Goal: Task Accomplishment & Management: Manage account settings

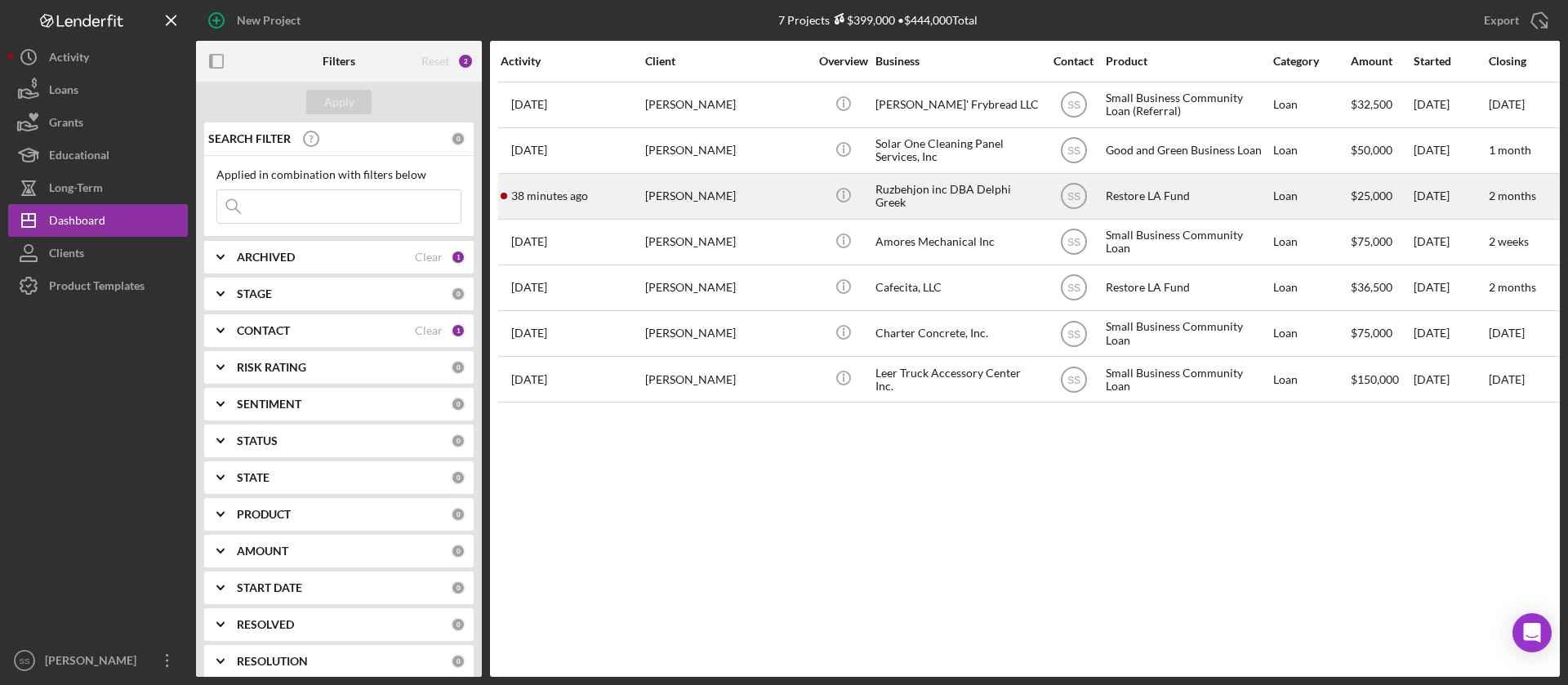
click at [587, 189] on div "38 minutes ago Roozbeh Farahanipour" at bounding box center [572, 196] width 143 height 43
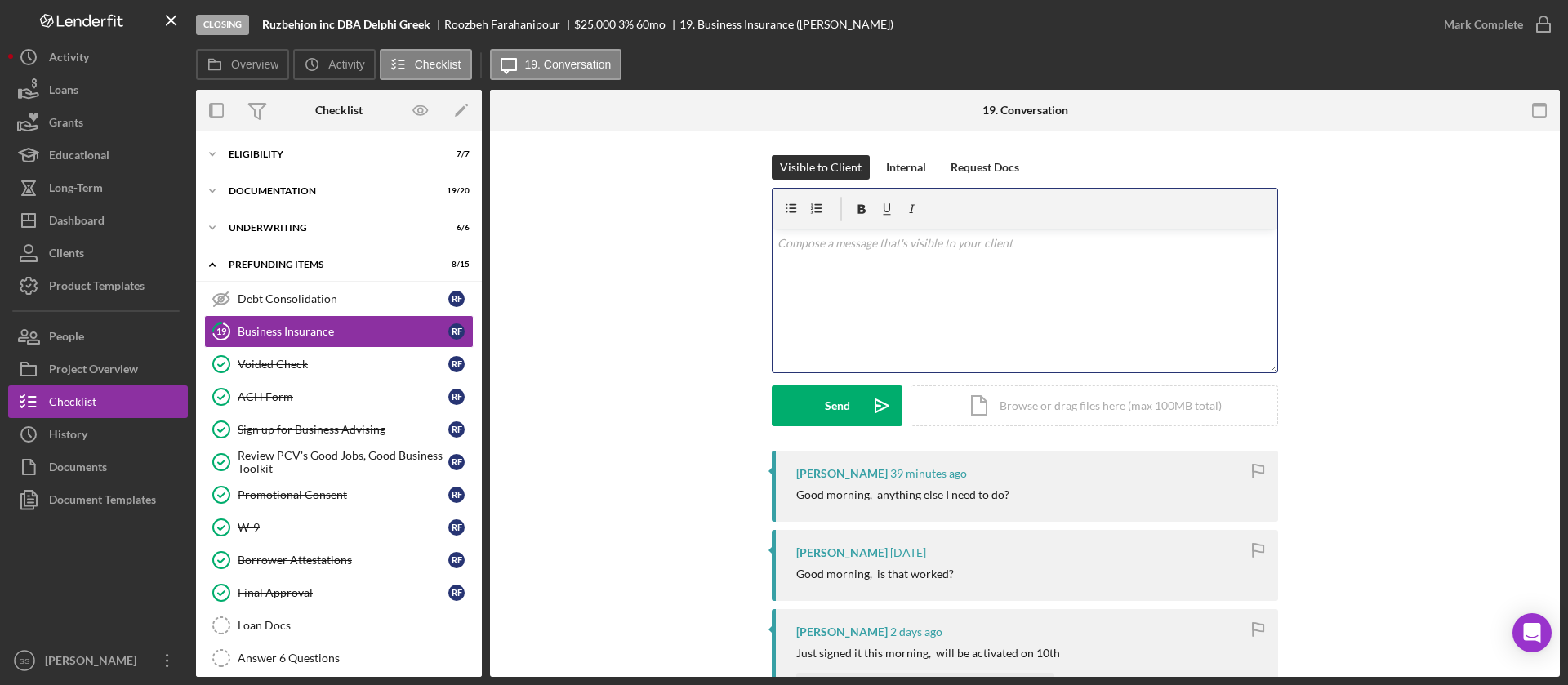
click at [836, 298] on div "v Color teal Color pink Remove color Add row above Add row below Add column bef…" at bounding box center [1025, 300] width 505 height 143
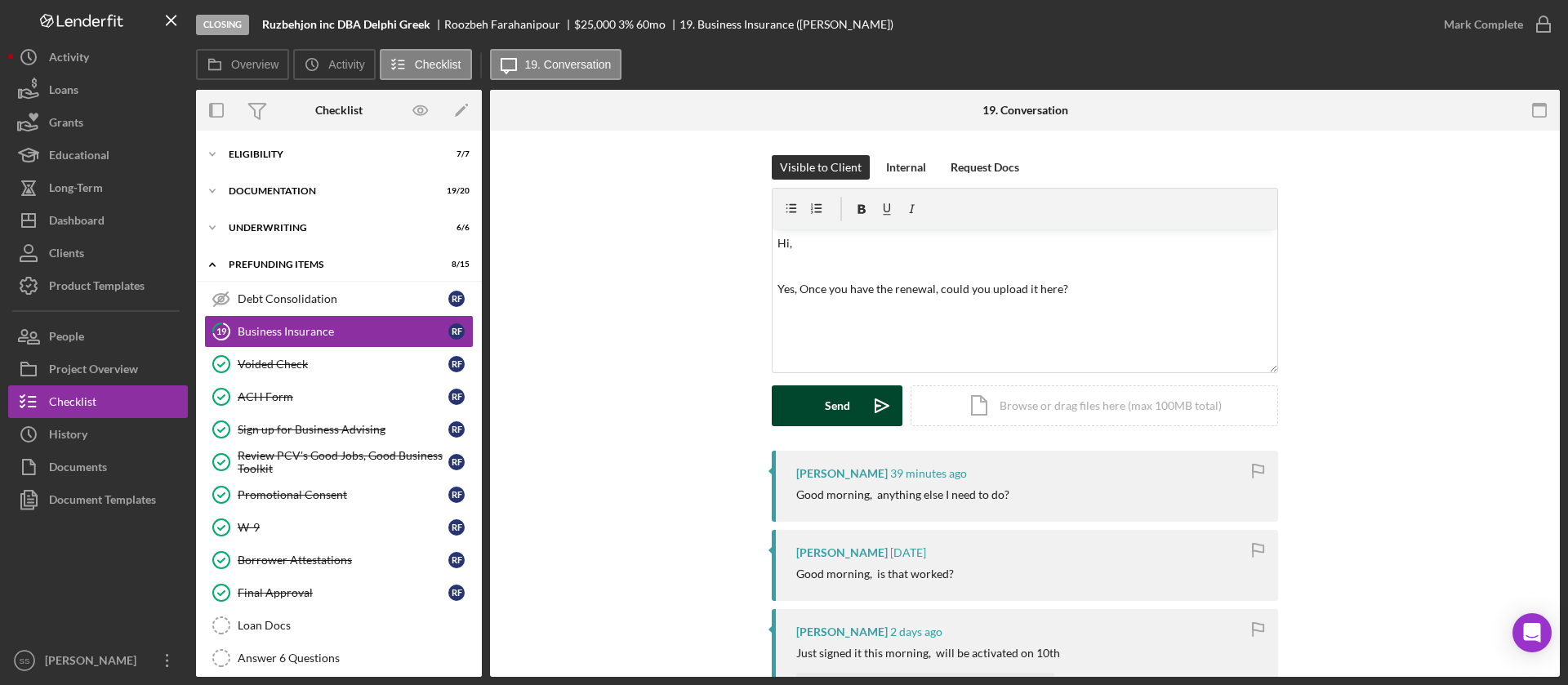
click at [803, 410] on button "Send Icon/icon-invite-send" at bounding box center [837, 405] width 131 height 41
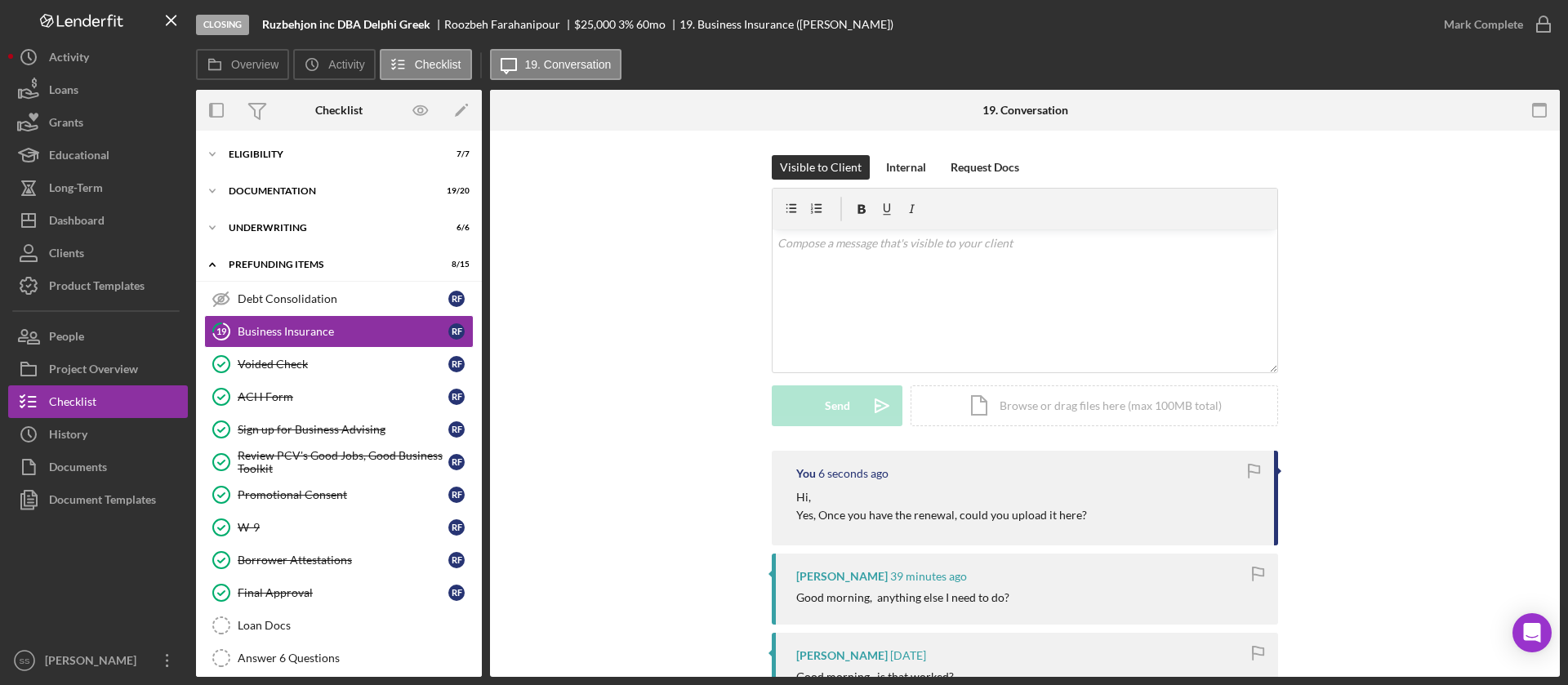
drag, startPoint x: 1561, startPoint y: 242, endPoint x: 1563, endPoint y: 278, distance: 36.1
click at [1563, 278] on div "Closing Ruzbehjon inc DBA Delphi Greek Roozbeh Farahanipour $25,000 3 % 60 mo 1…" at bounding box center [784, 342] width 1568 height 685
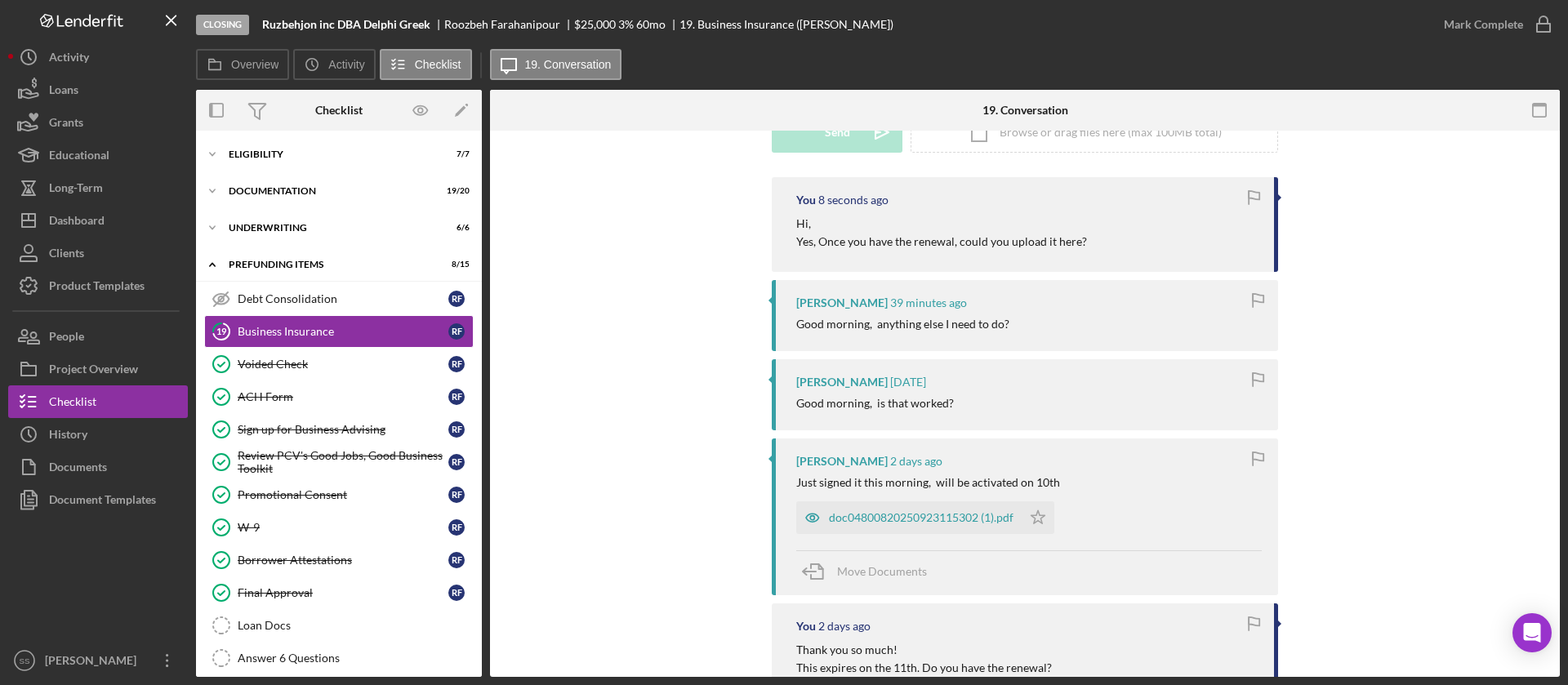
scroll to position [275, 0]
click at [870, 519] on div "doc04800820250923115302 (1).pdf" at bounding box center [921, 516] width 185 height 13
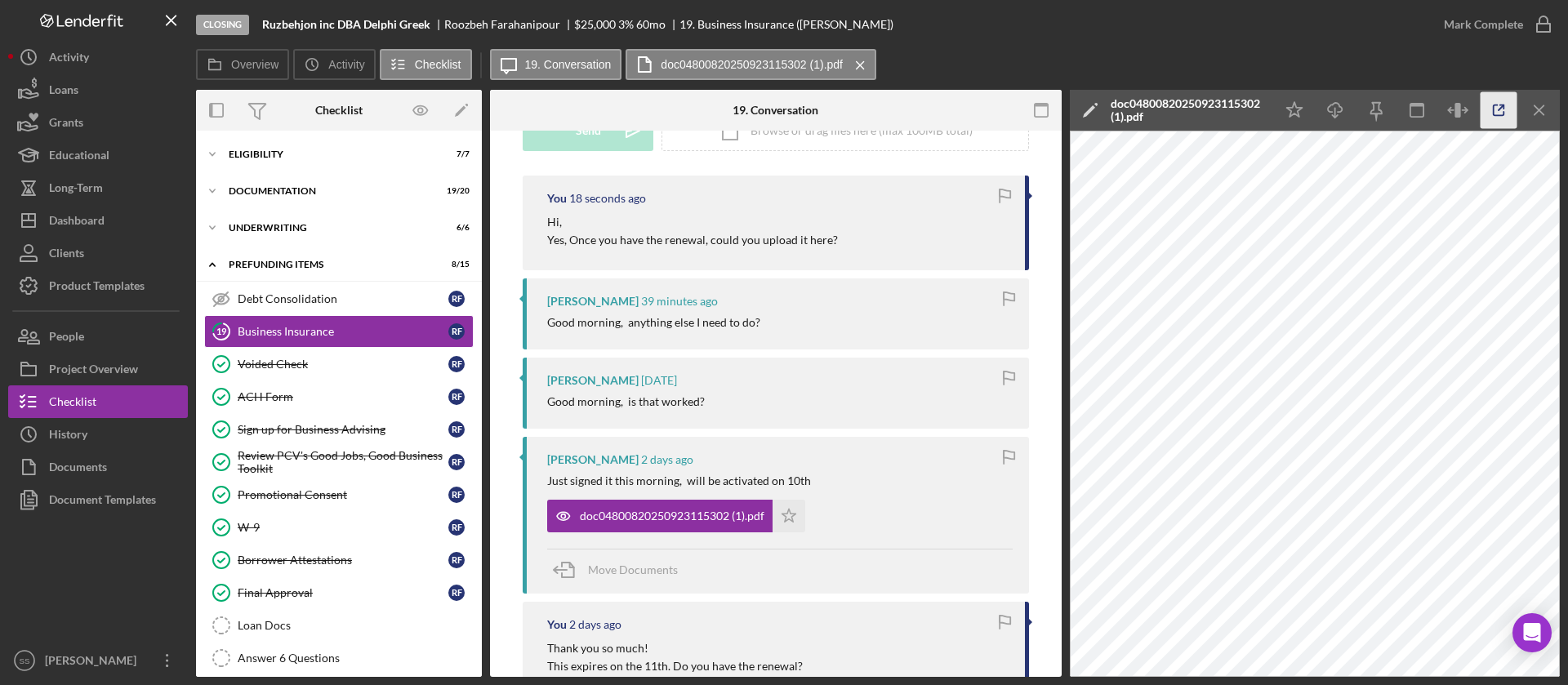
click at [1498, 116] on icon "button" at bounding box center [1498, 111] width 36 height 36
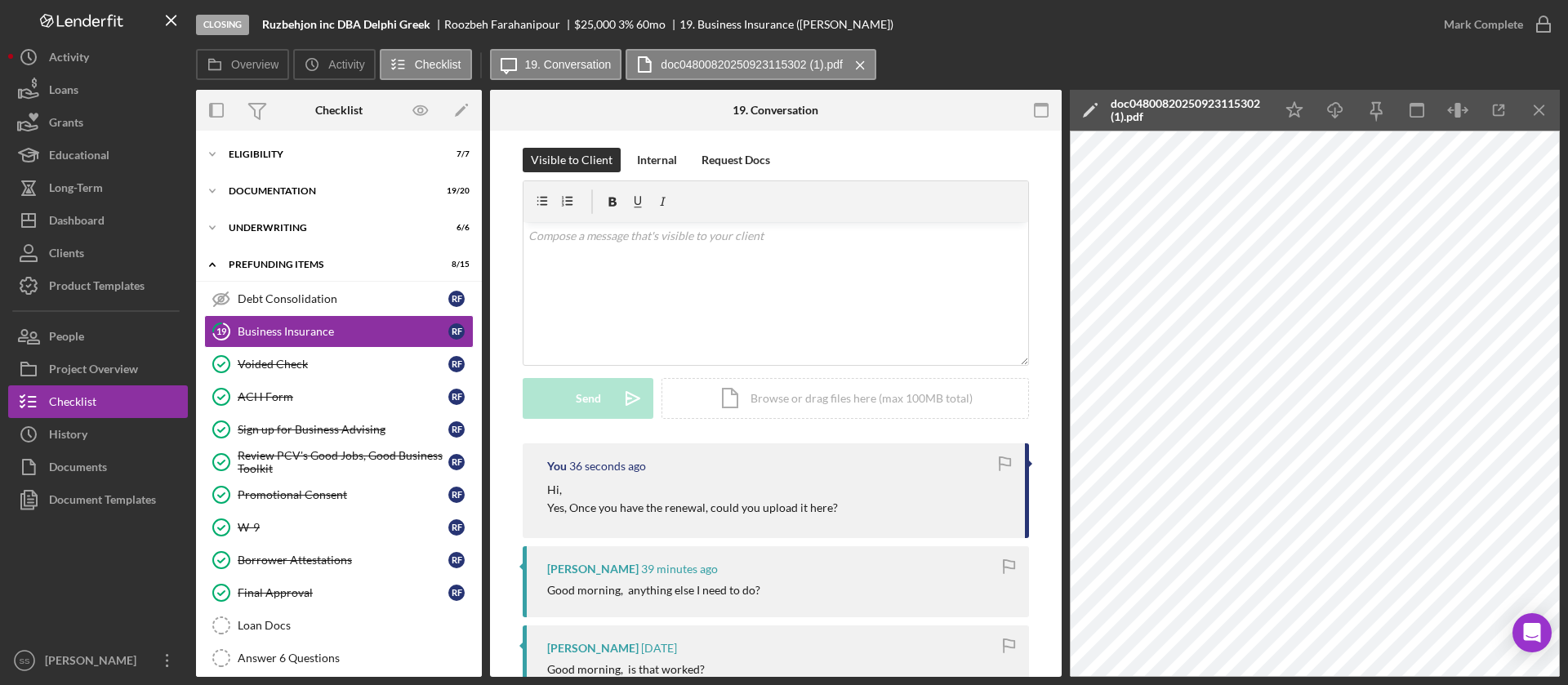
scroll to position [0, 0]
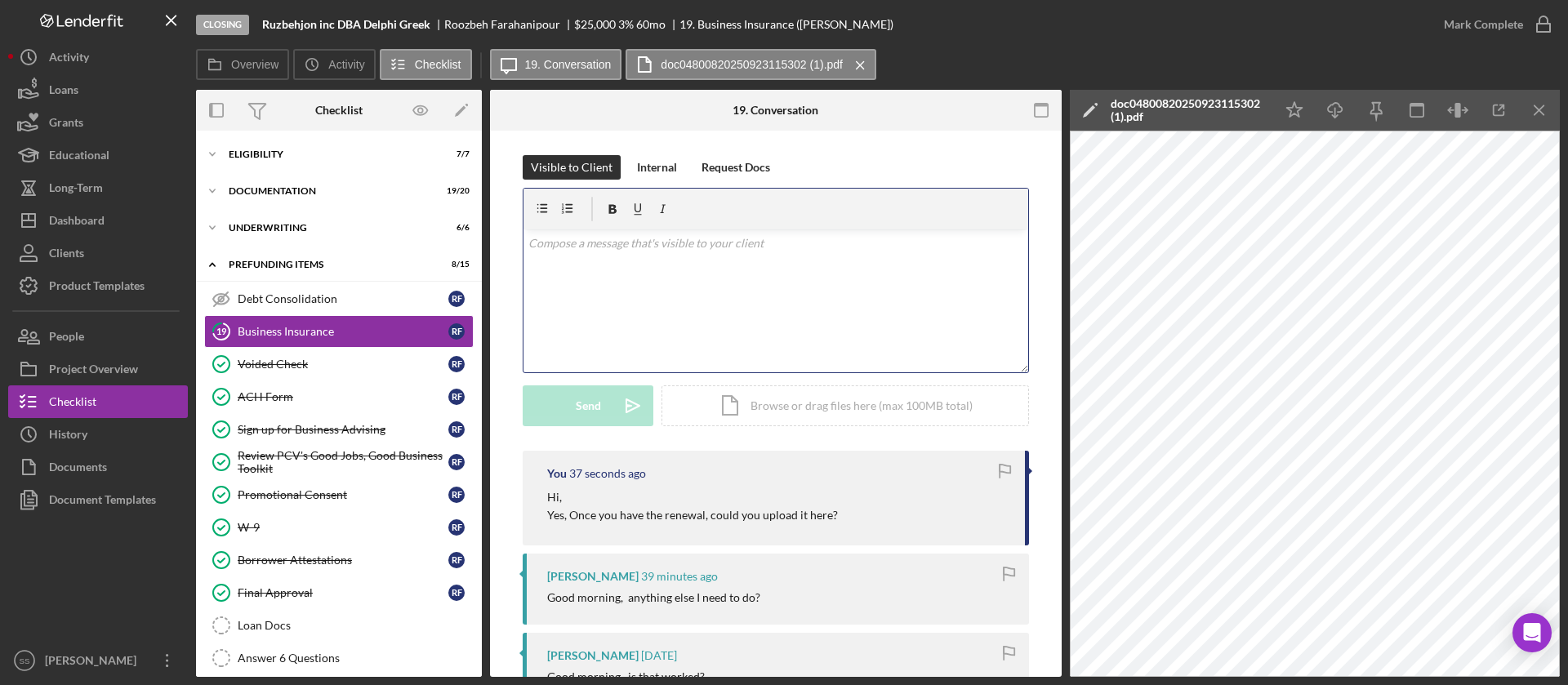
click at [889, 272] on div "v Color teal Color pink Remove color Add row above Add row below Add column bef…" at bounding box center [776, 300] width 505 height 143
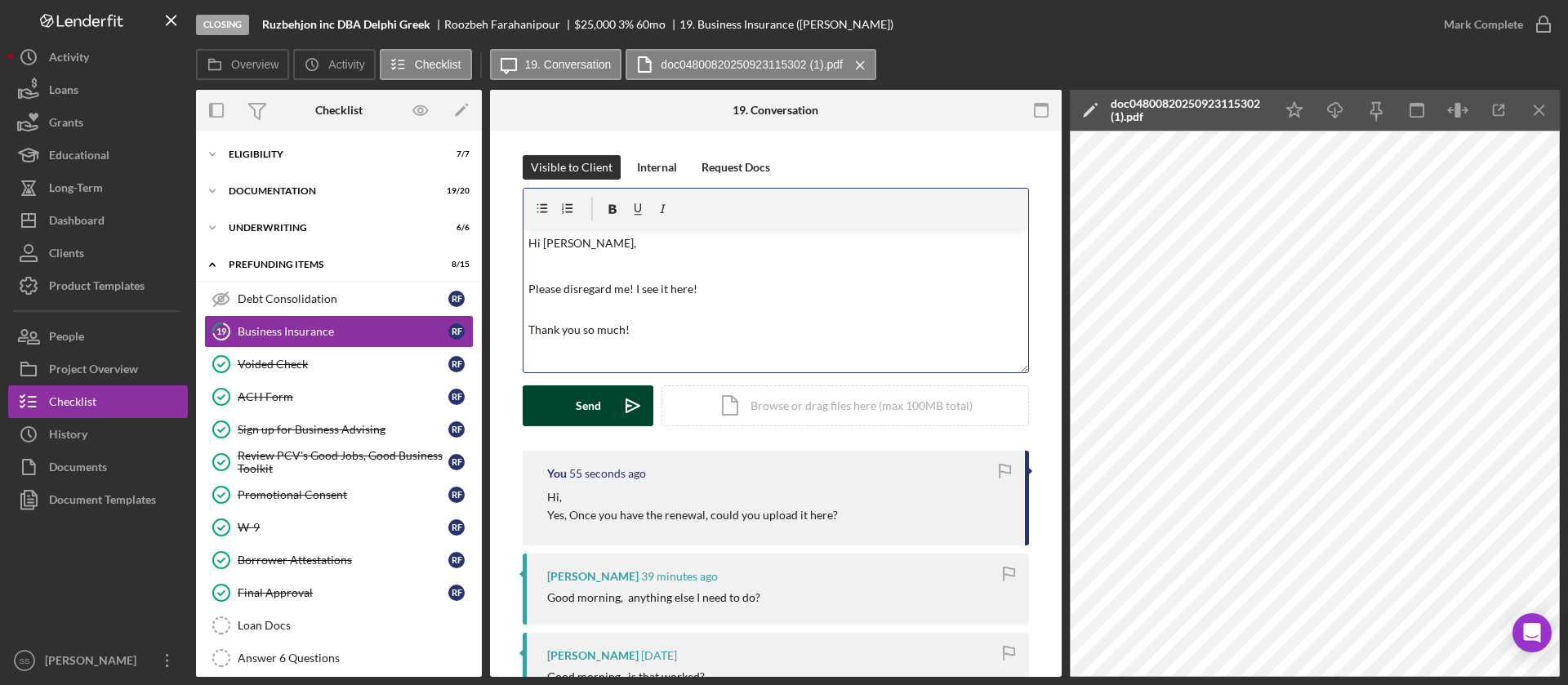
click at [553, 404] on button "Send Icon/icon-invite-send" at bounding box center [588, 405] width 131 height 41
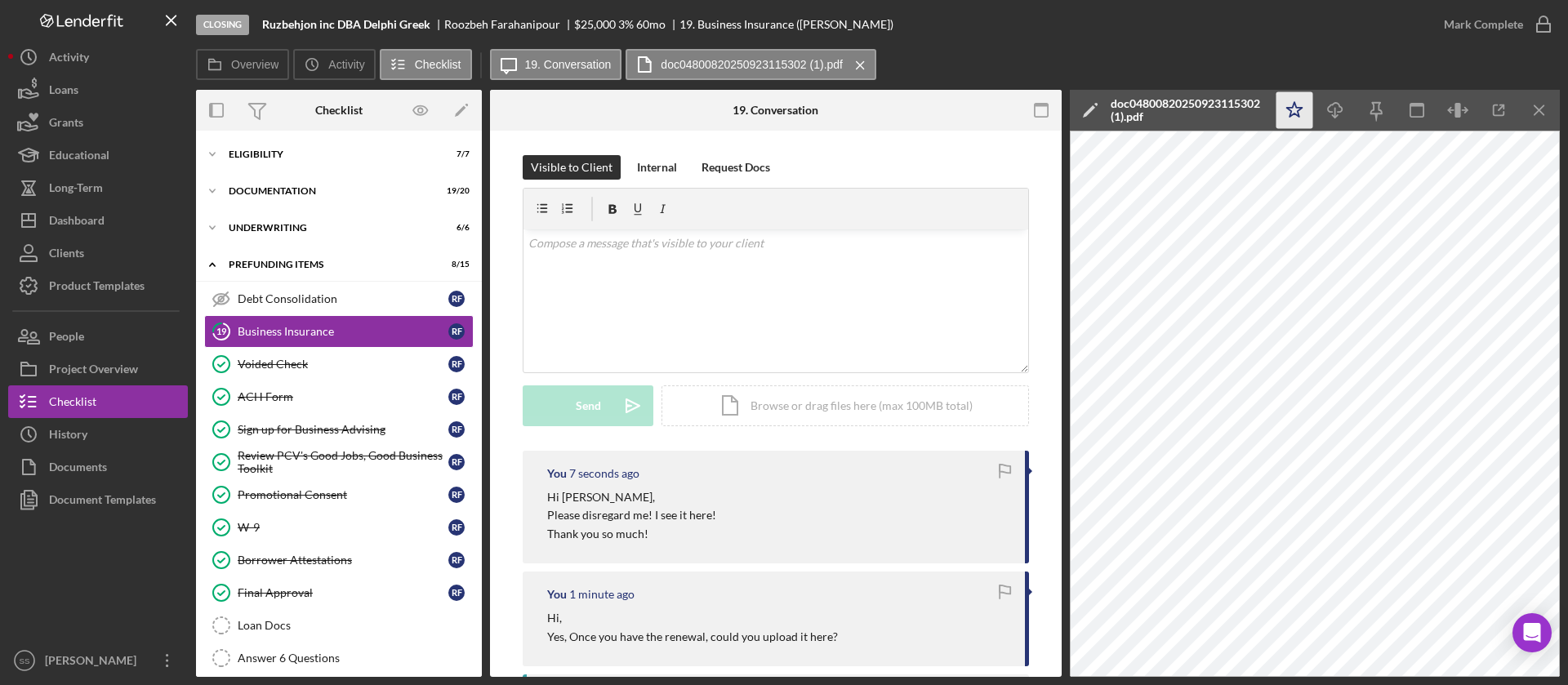
click at [1292, 109] on icon "Icon/Star" at bounding box center [1294, 111] width 36 height 36
click at [1533, 26] on icon "button" at bounding box center [1542, 24] width 41 height 41
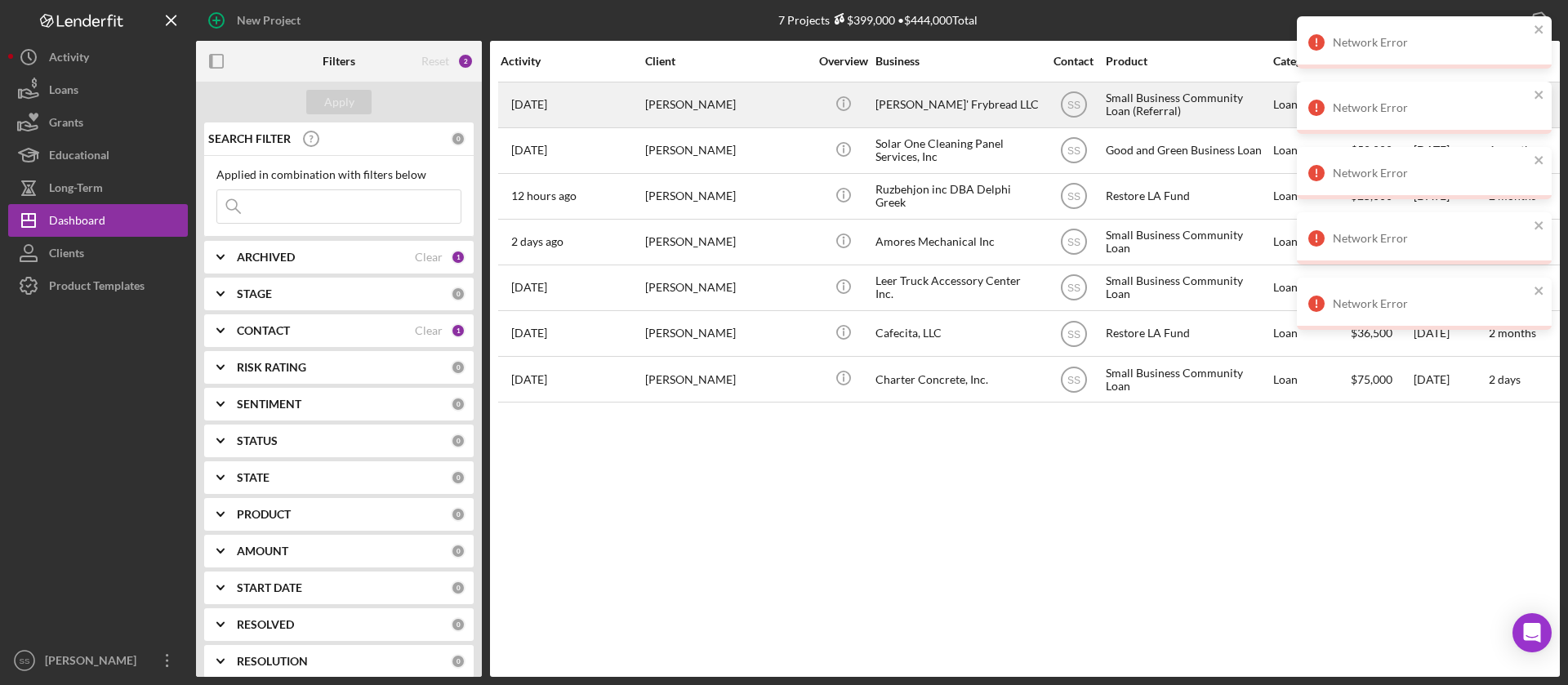
click at [752, 98] on div "[PERSON_NAME]" at bounding box center [726, 105] width 163 height 43
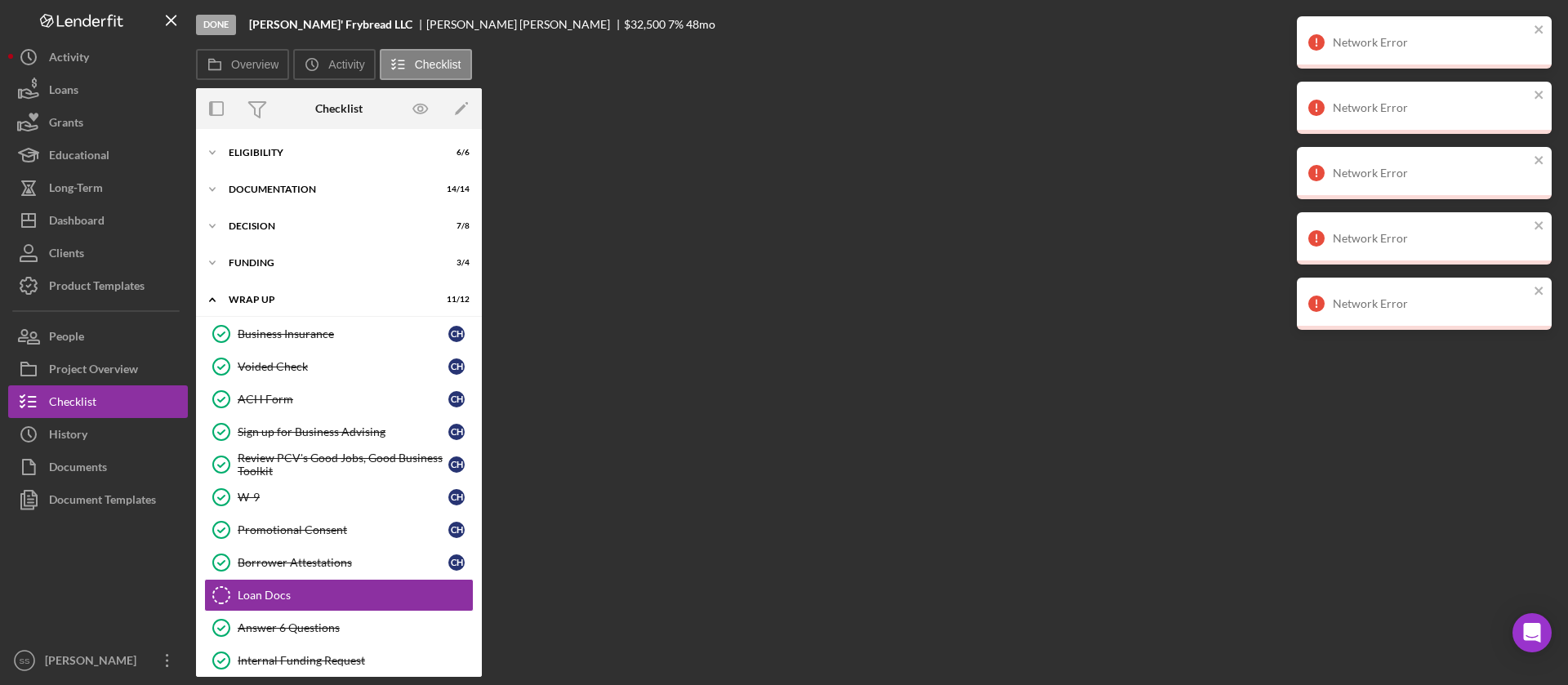
scroll to position [49, 0]
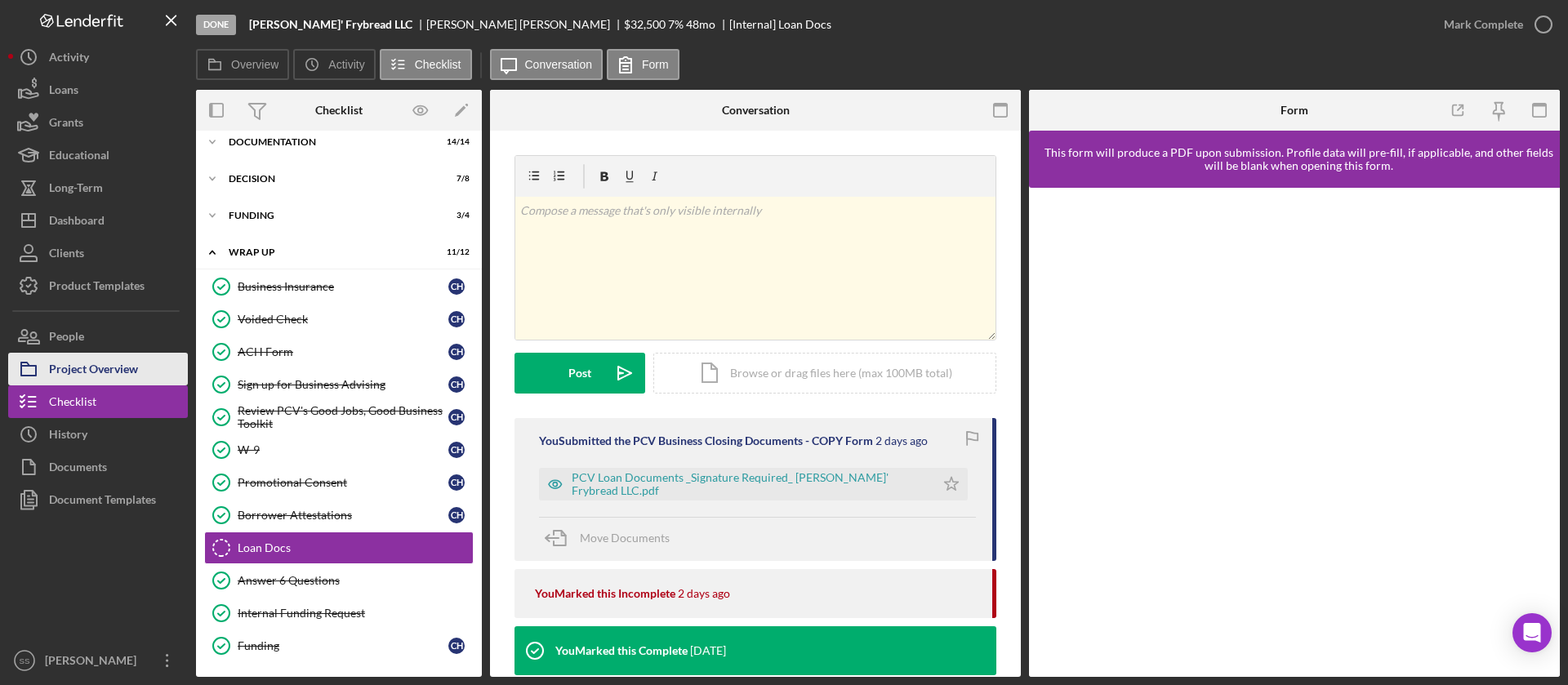
click at [119, 362] on div "Project Overview" at bounding box center [94, 371] width 89 height 36
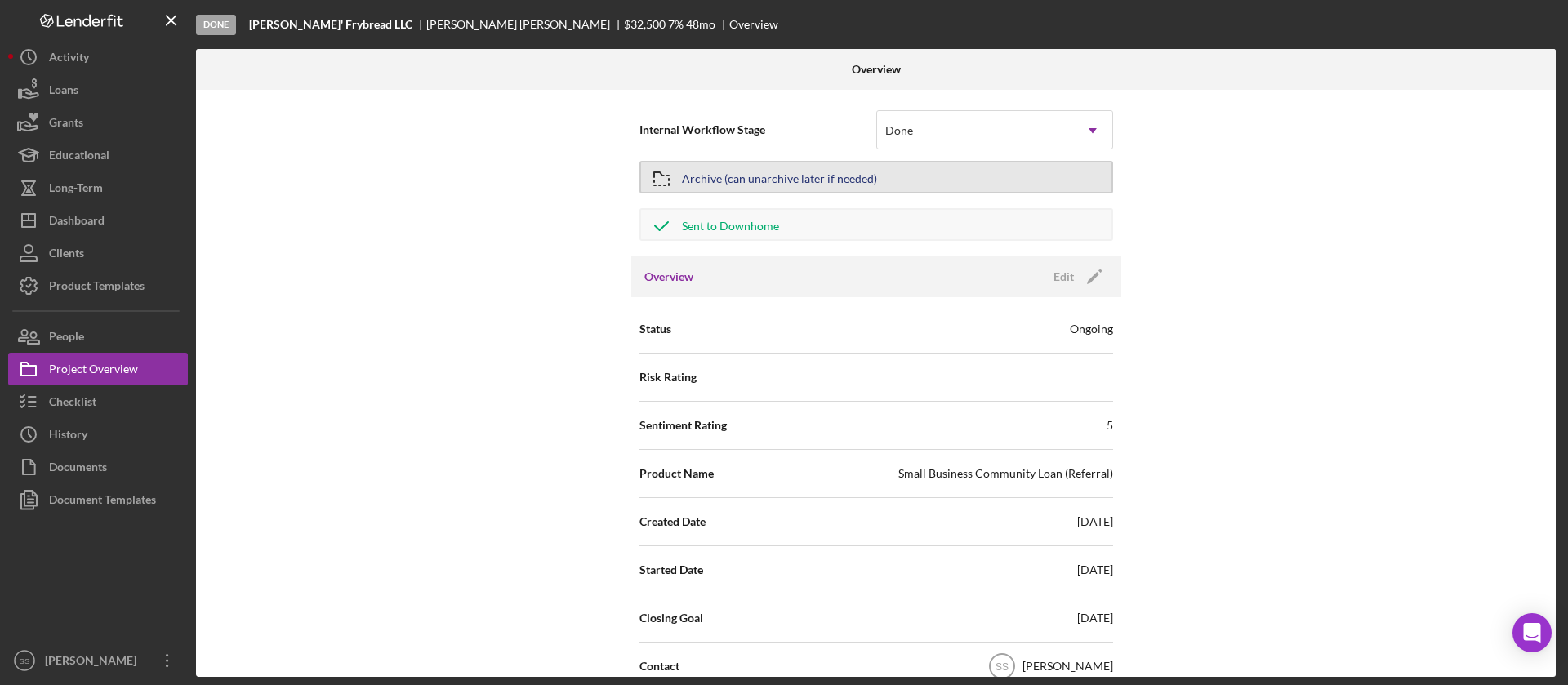
click at [764, 177] on div "Archive (can unarchive later if needed)" at bounding box center [779, 177] width 195 height 30
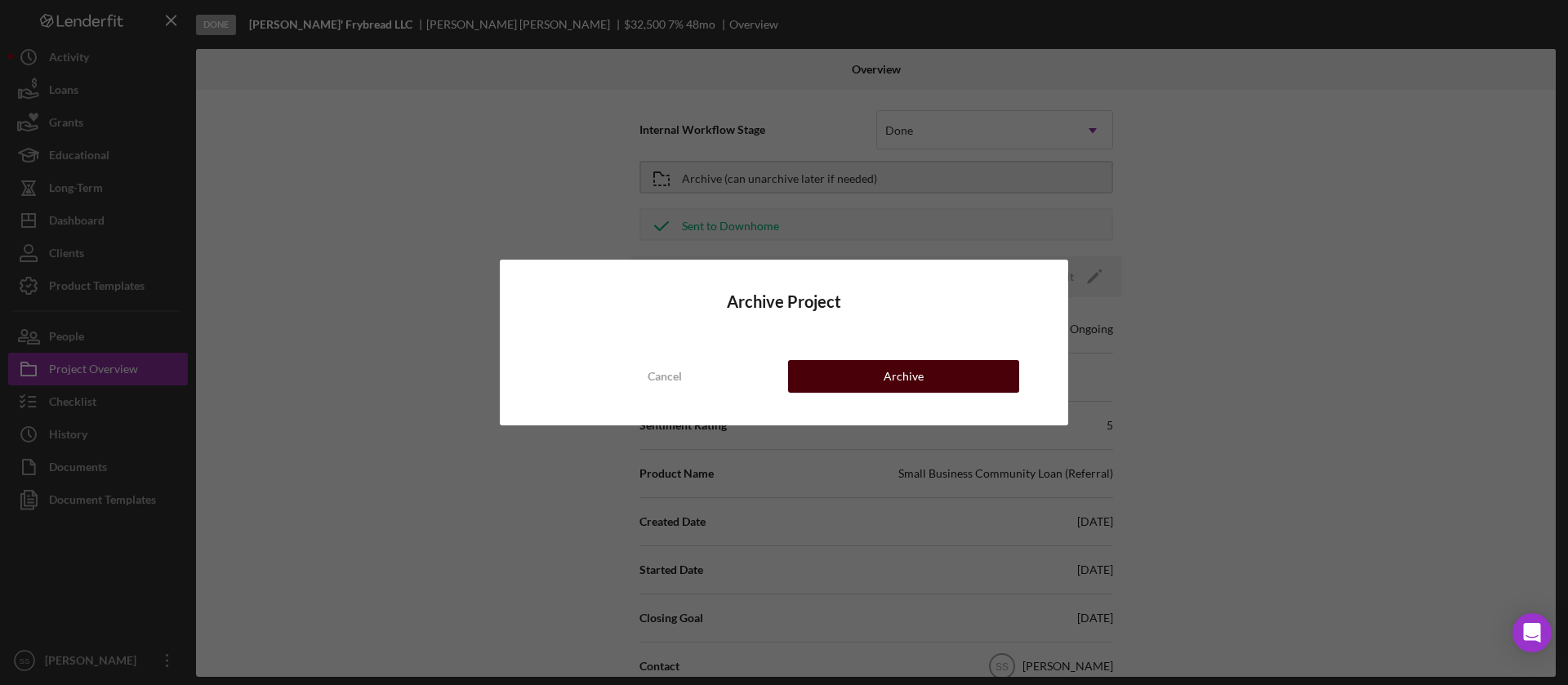
click at [875, 371] on button "Archive" at bounding box center [903, 376] width 231 height 32
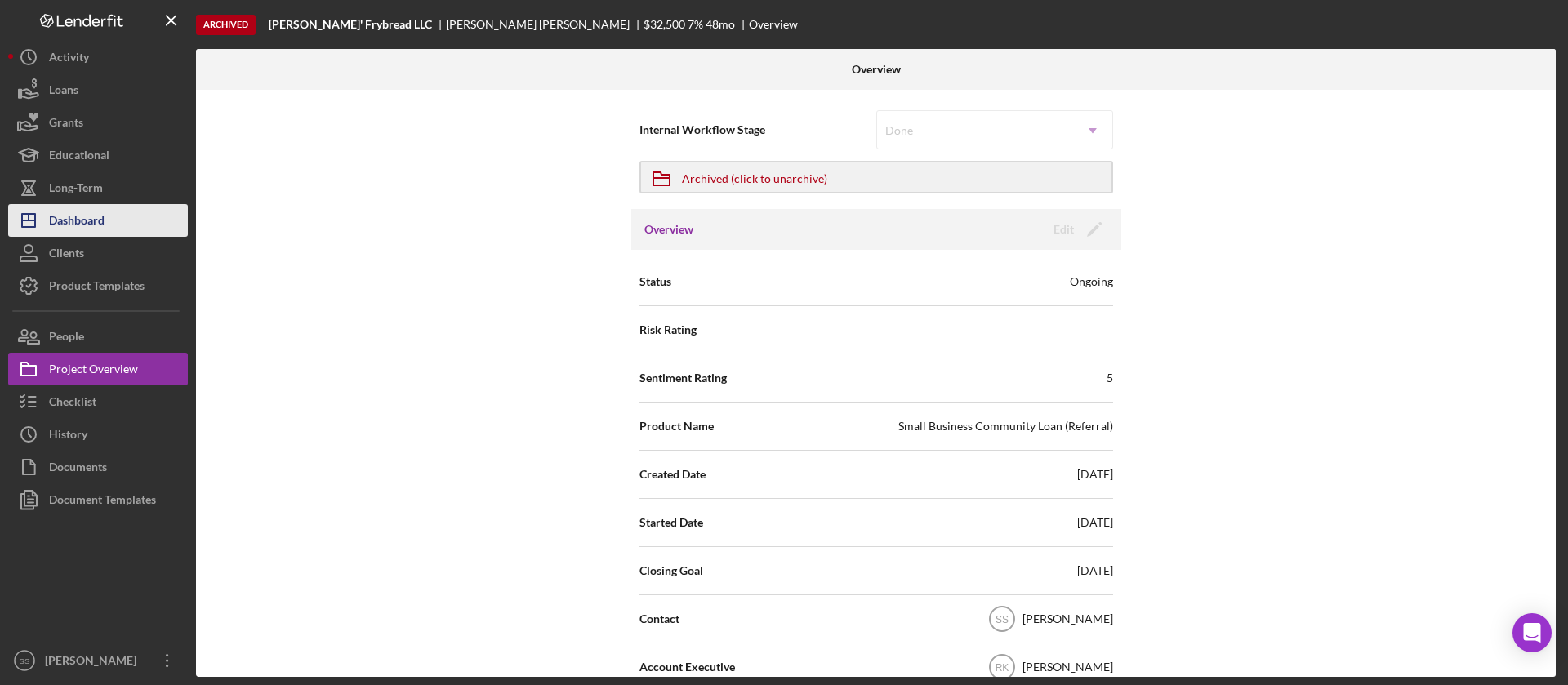
click at [99, 230] on div "Dashboard" at bounding box center [76, 223] width 55 height 36
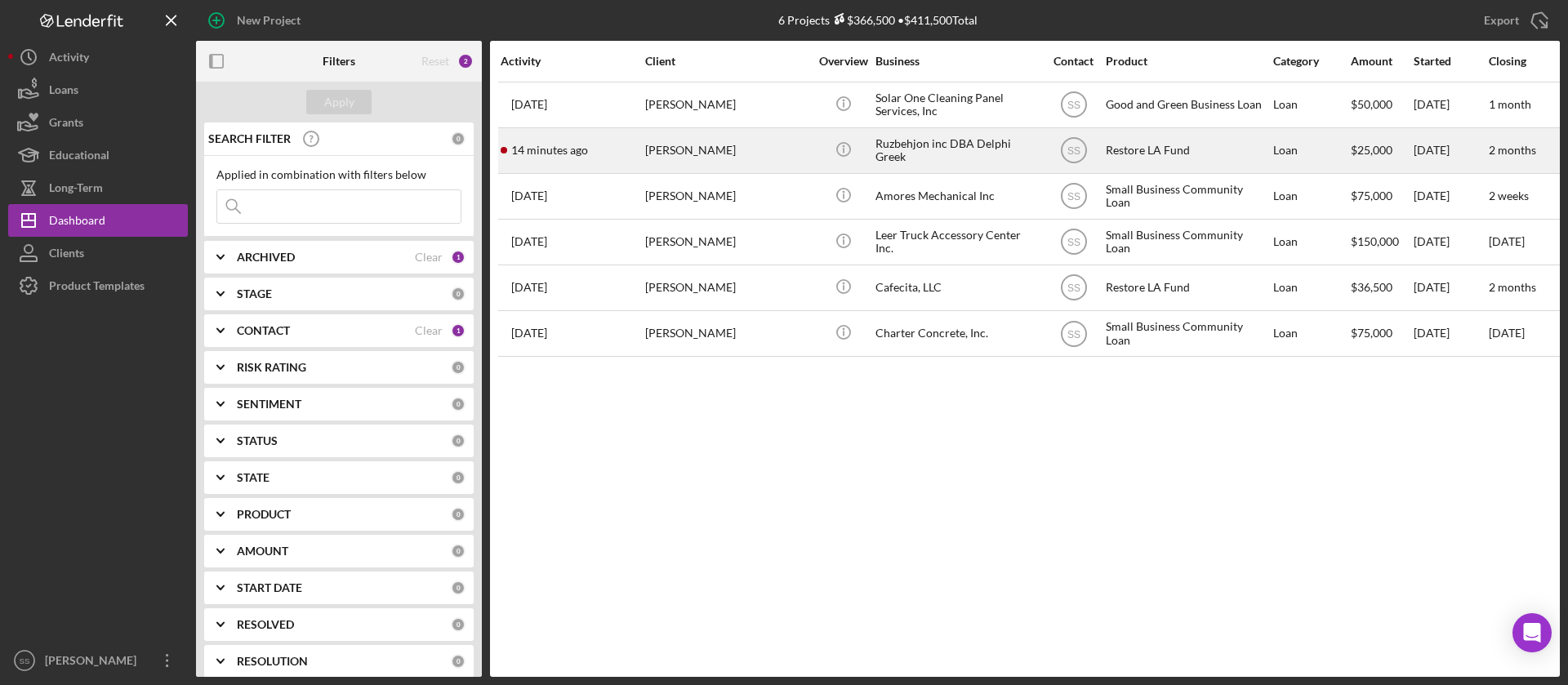
click at [605, 137] on div "14 minutes ago Roozbeh Farahanipour" at bounding box center [572, 151] width 143 height 43
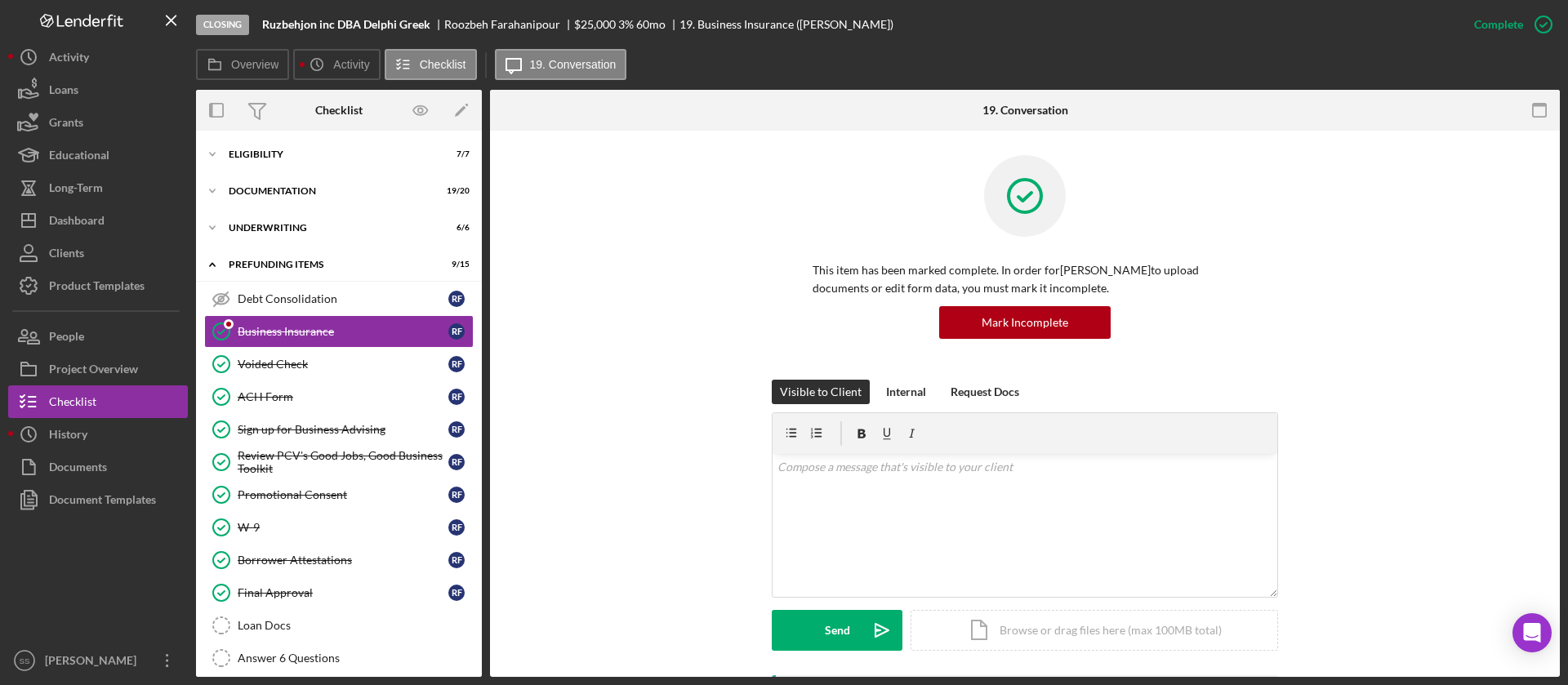
scroll to position [112, 0]
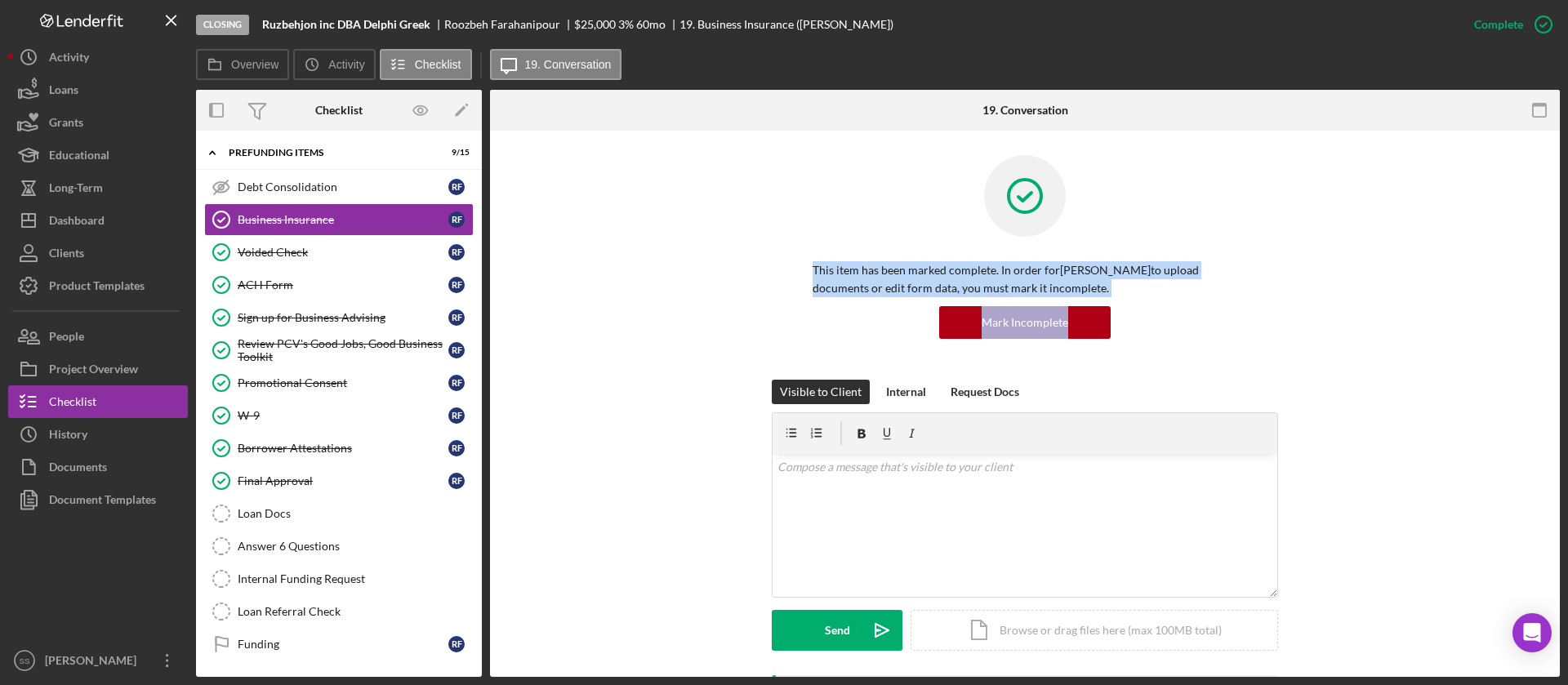
drag, startPoint x: 1561, startPoint y: 193, endPoint x: 1539, endPoint y: 308, distance: 117.1
click at [1539, 308] on div "Closing Ruzbehjon inc DBA Delphi Greek Roozbeh Farahanipour $25,000 3 % 60 mo 1…" at bounding box center [784, 342] width 1568 height 685
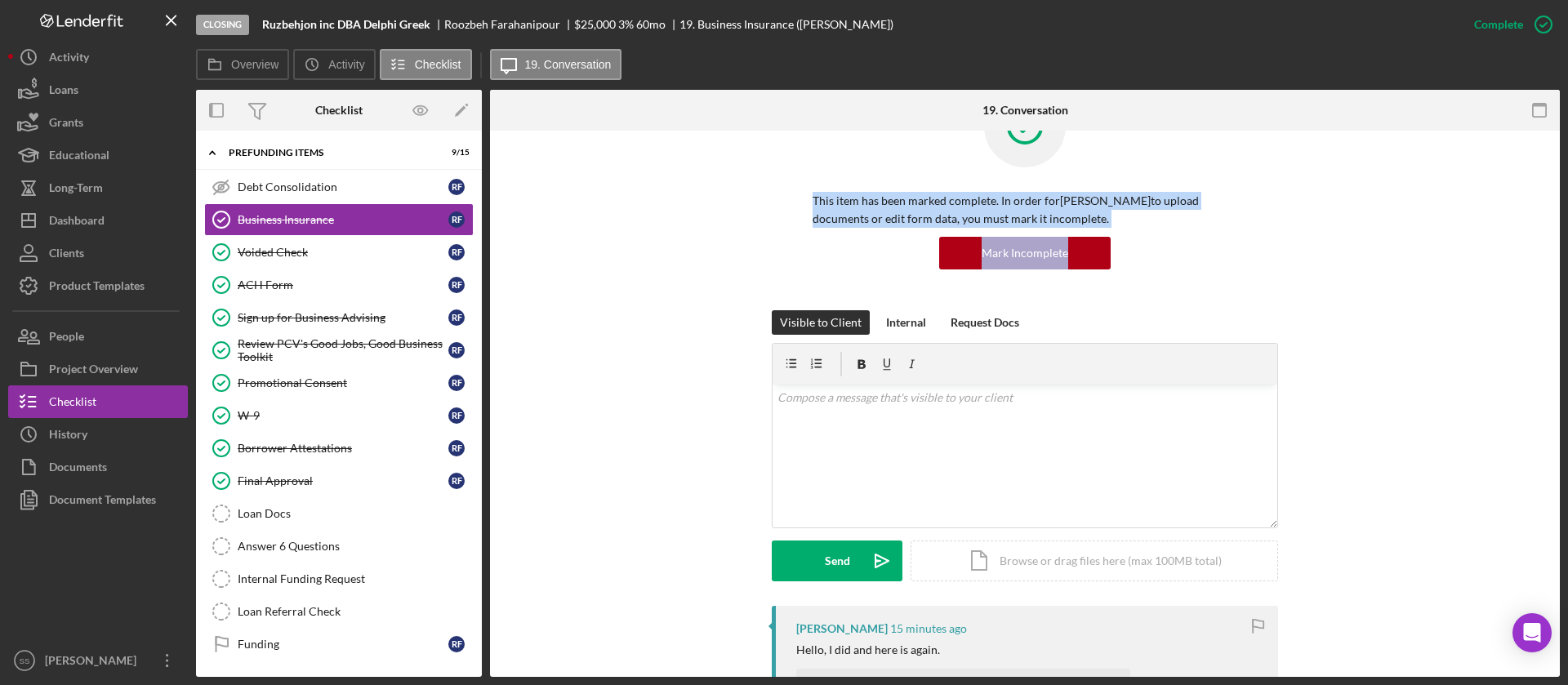
scroll to position [49, 0]
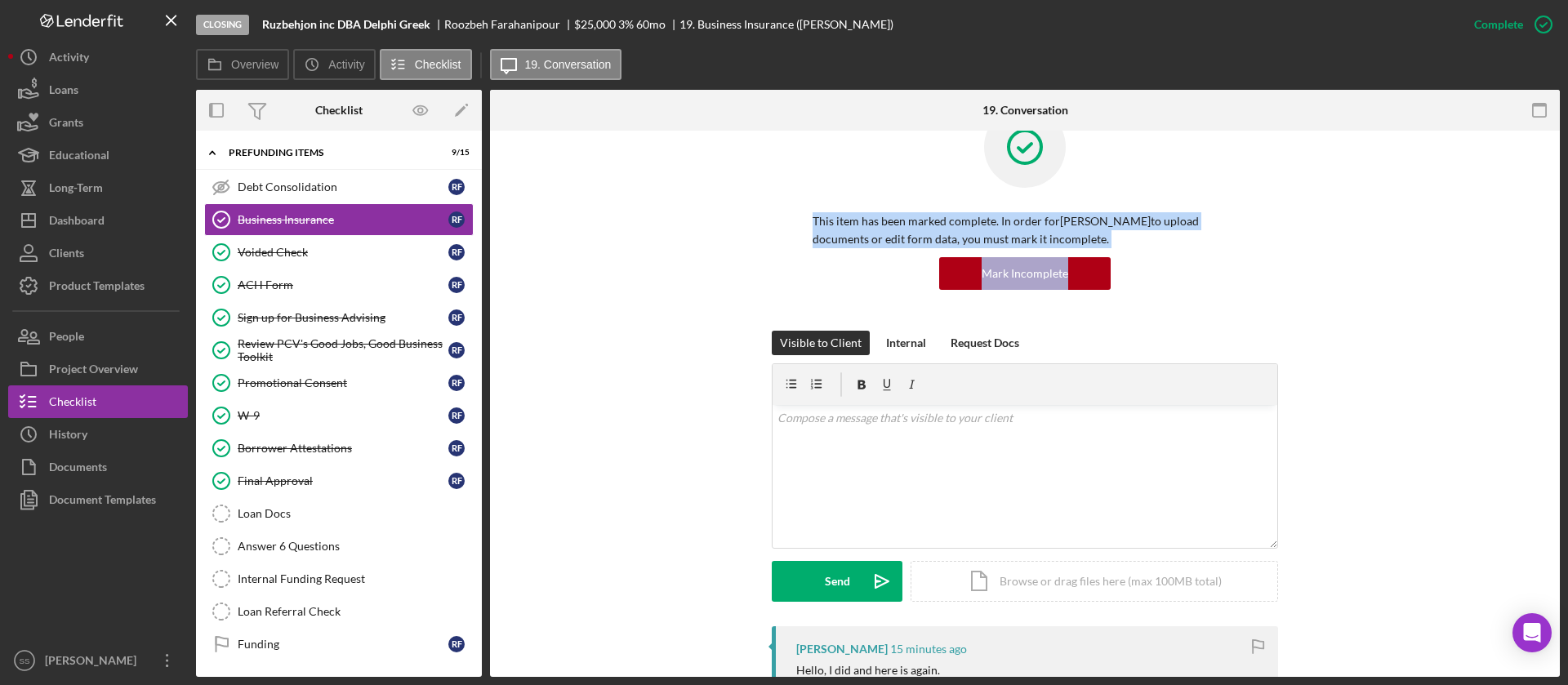
click at [1337, 311] on div "This item has been marked complete. In order for Roozbeh Farahanipour to upload…" at bounding box center [1025, 218] width 1021 height 224
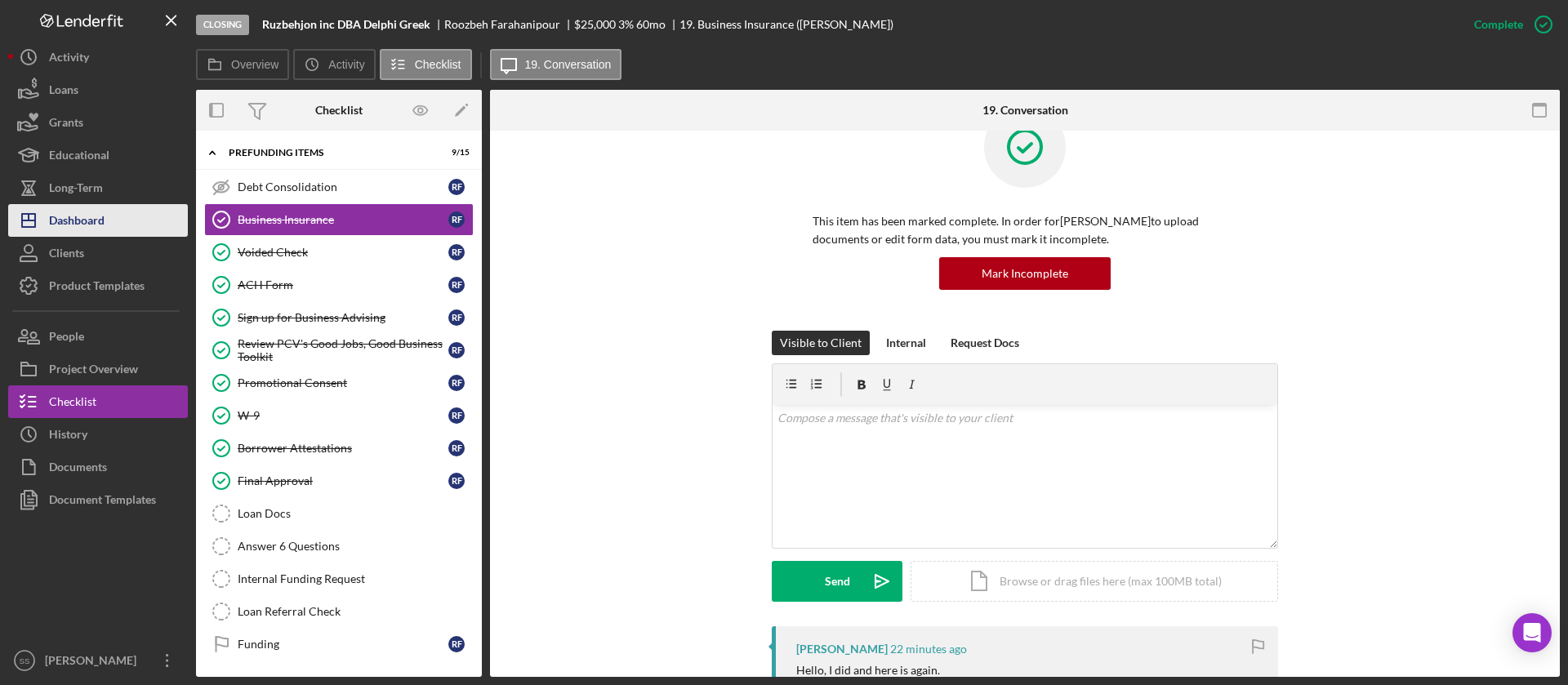
click at [137, 231] on button "Icon/Dashboard Dashboard" at bounding box center [98, 220] width 180 height 32
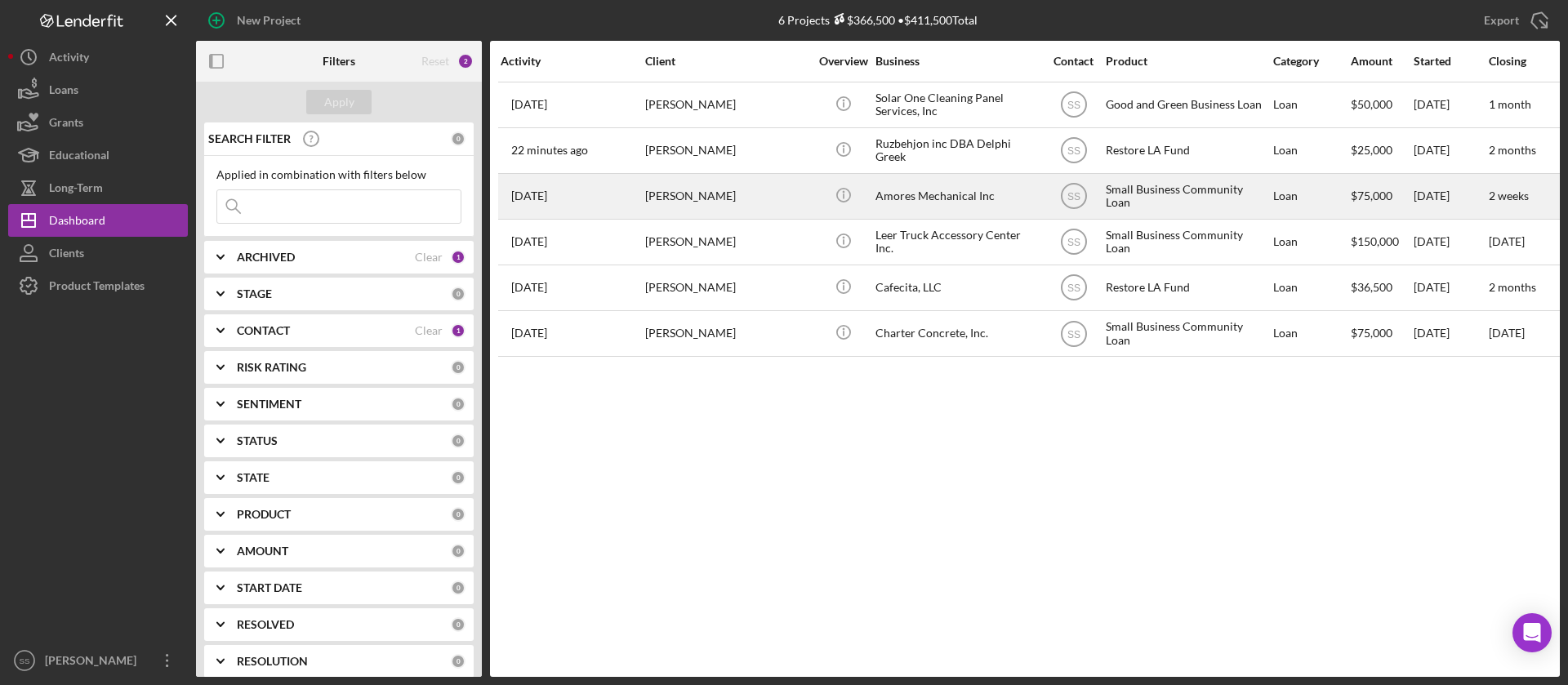
click at [737, 191] on div "Shawn Amores" at bounding box center [726, 196] width 163 height 43
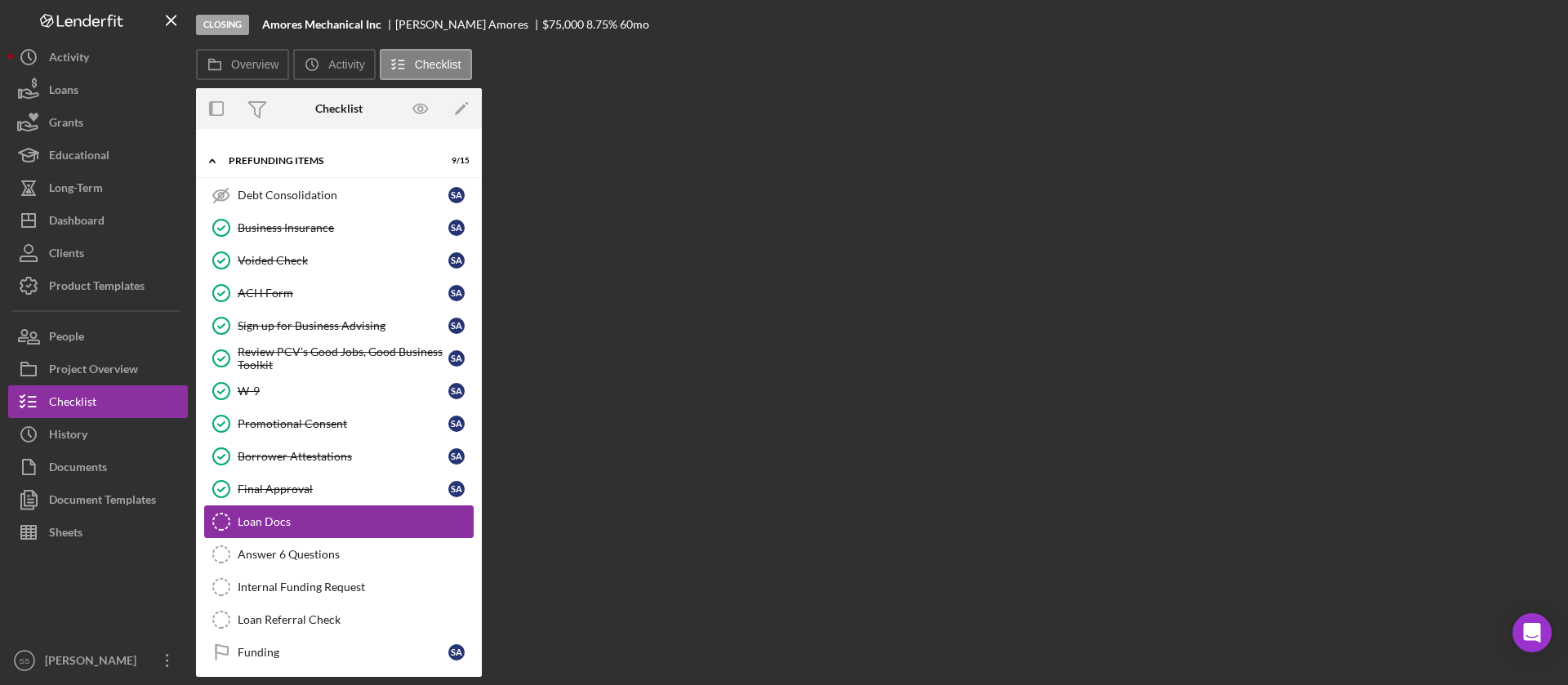
scroll to position [110, 0]
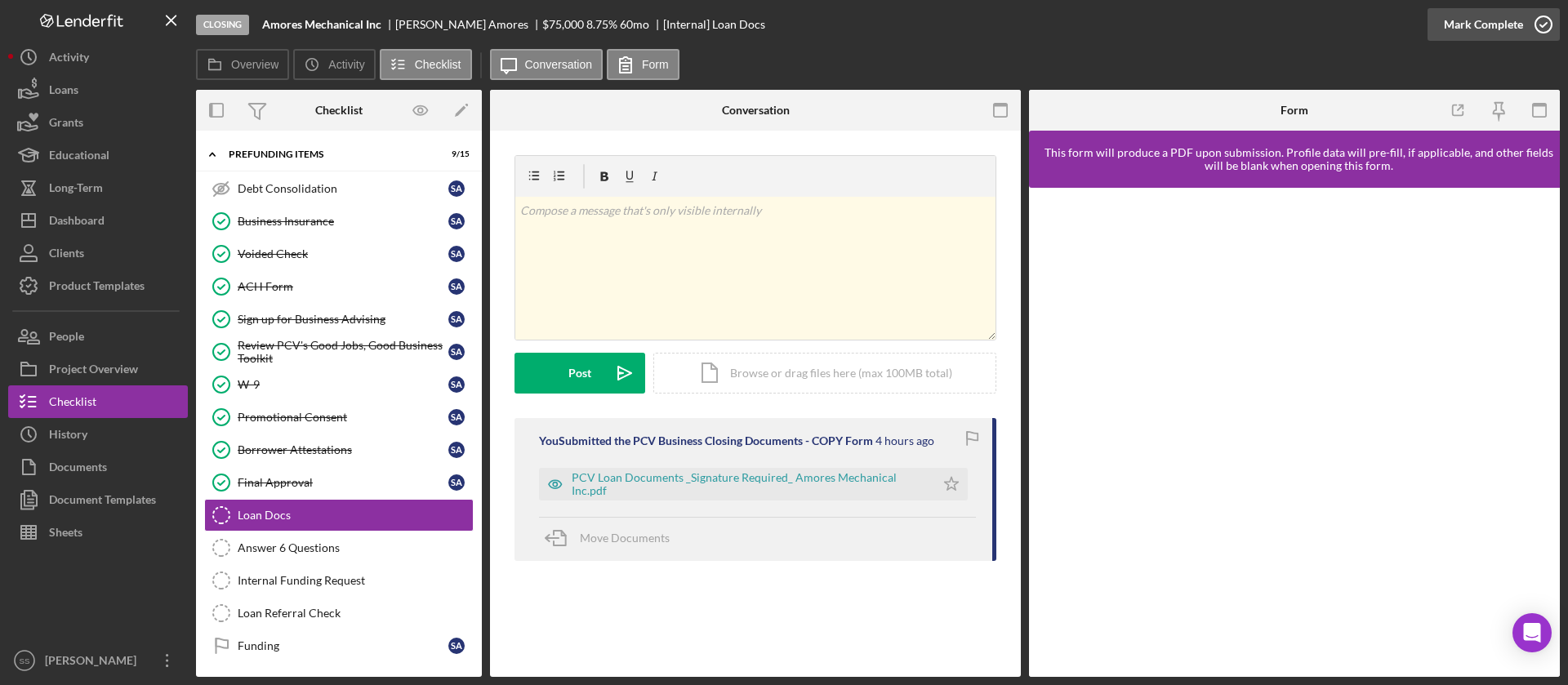
click at [1536, 23] on icon "button" at bounding box center [1542, 24] width 41 height 41
